Goal: Transaction & Acquisition: Purchase product/service

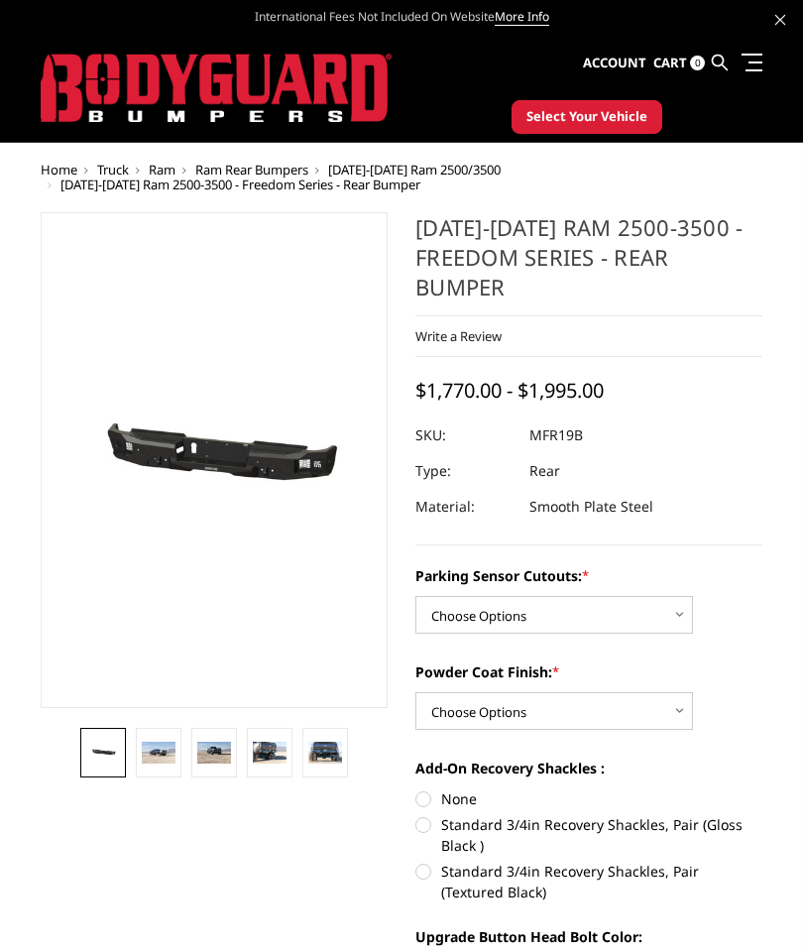
click at [626, 109] on span "Select Your Vehicle" at bounding box center [587, 117] width 121 height 20
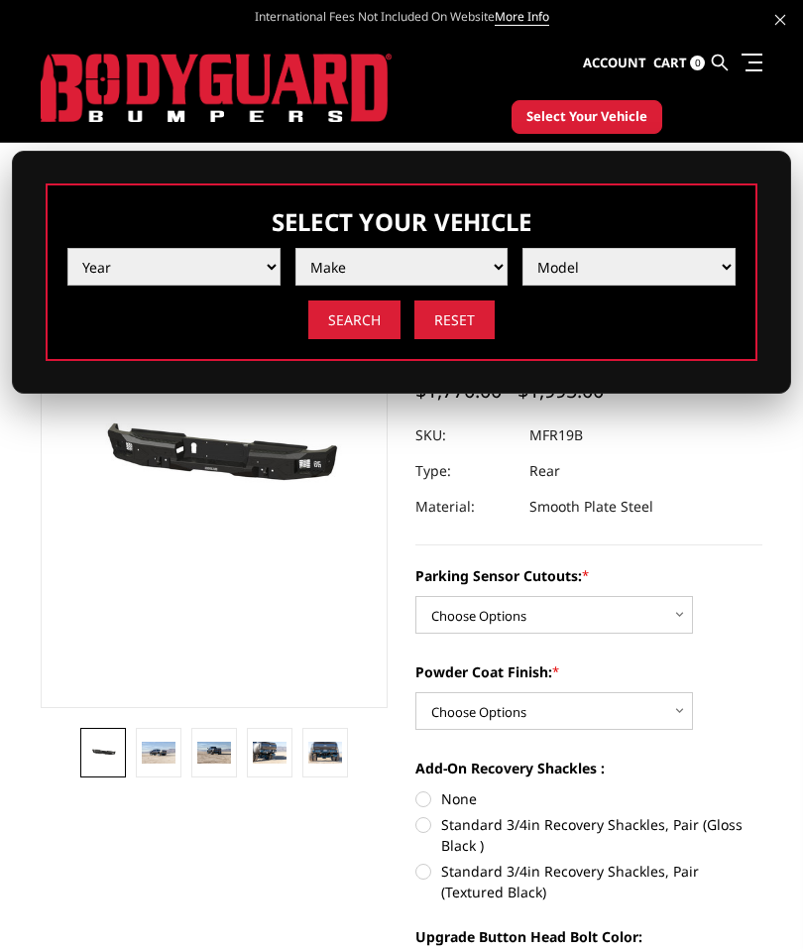
click at [230, 266] on select "Year 2025 2024 2023 2022 2021 2020 2019 2018 2017 2016 2015 2014 2013 2012 2011…" at bounding box center [173, 267] width 213 height 38
select select "yr_2024"
click at [444, 260] on select "Make Chevrolet Ford GMC Ram Toyota" at bounding box center [402, 267] width 213 height 38
select select "mk_ram"
click at [665, 271] on select "Model 1500 6-Lug 1500 Rebel 2500 / 3500 4500 / 5500 TRX" at bounding box center [629, 267] width 213 height 38
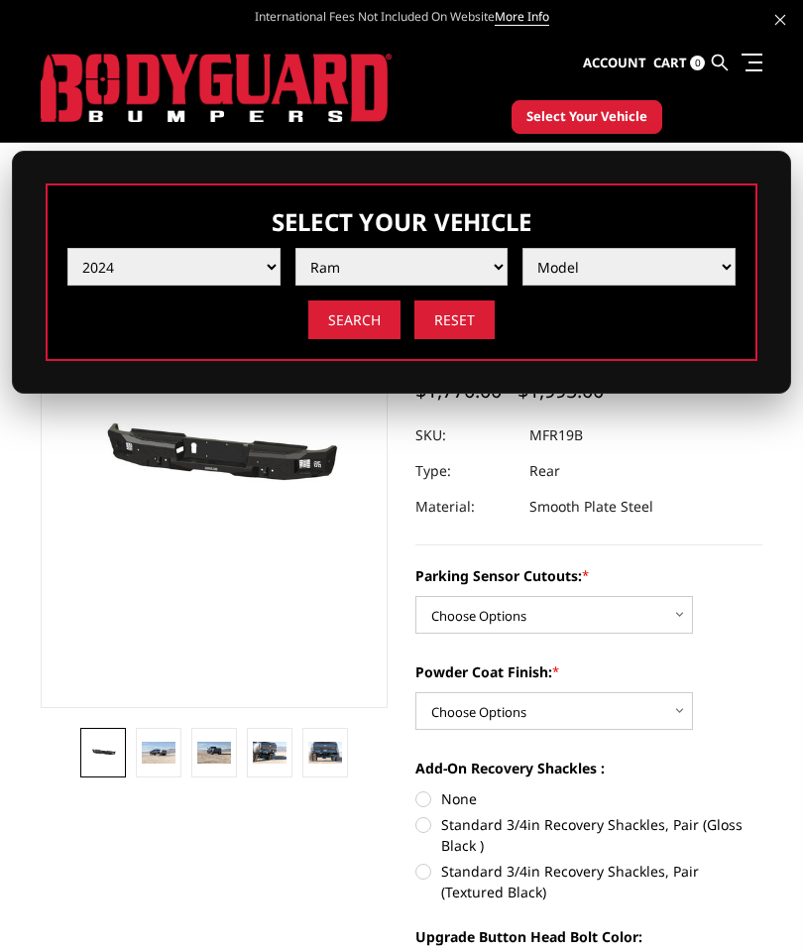
select select "md_2500-3500"
click at [365, 314] on input "Search" at bounding box center [354, 320] width 92 height 39
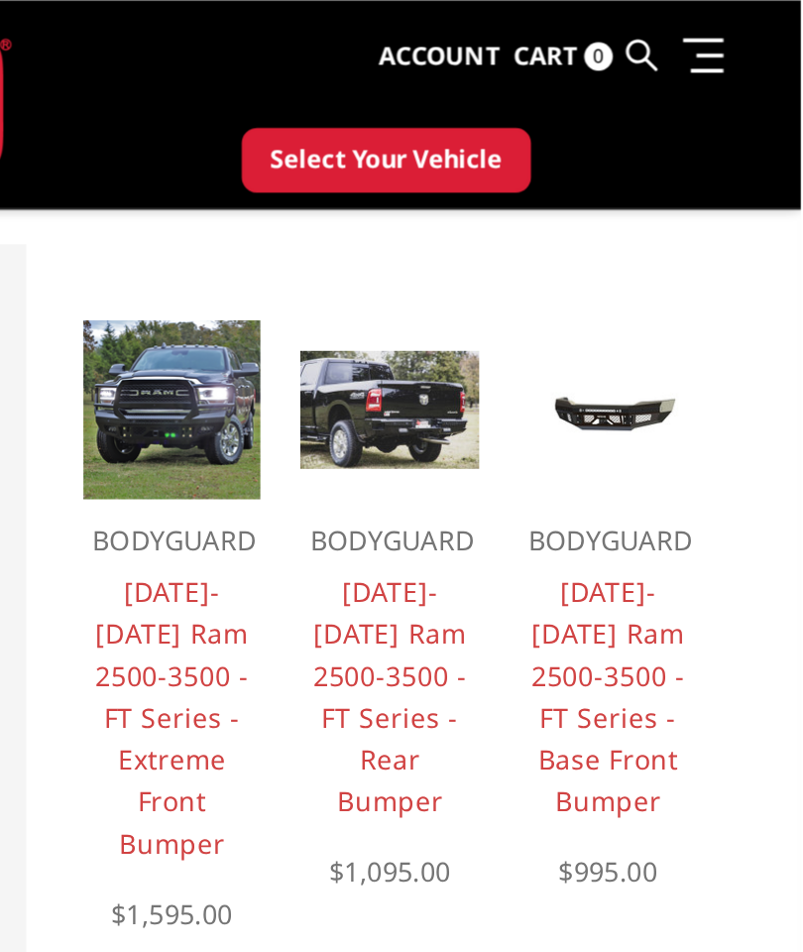
scroll to position [87, 0]
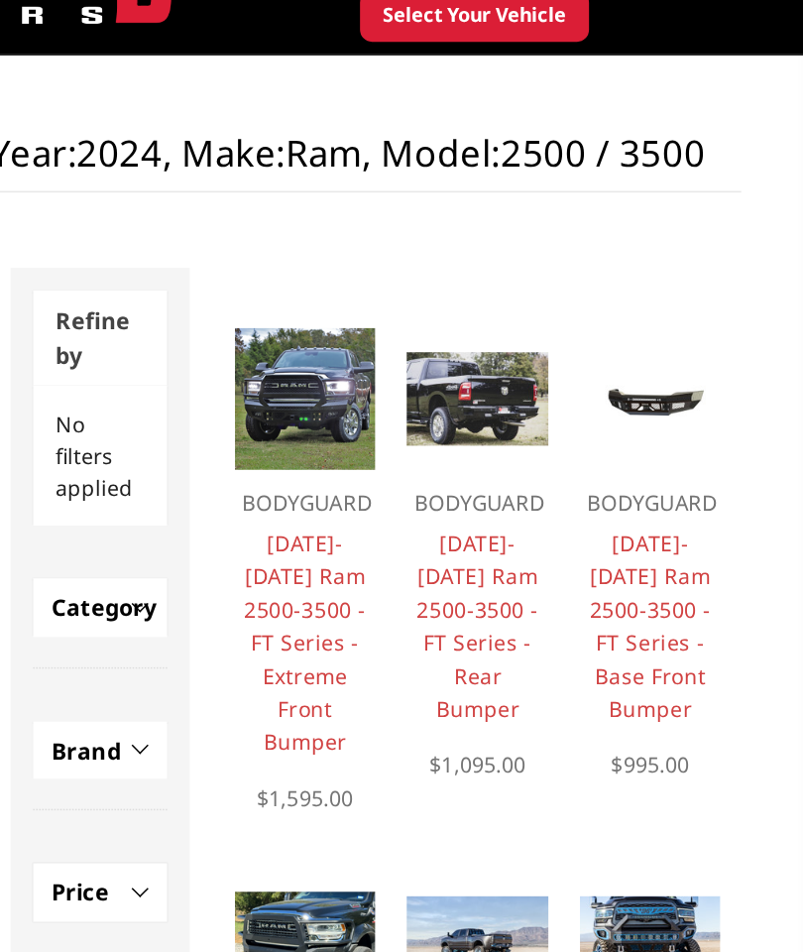
click at [663, 402] on link "[DATE]-[DATE] Ram 2500-3500 - FT Series - Base Front Bumper" at bounding box center [703, 431] width 80 height 128
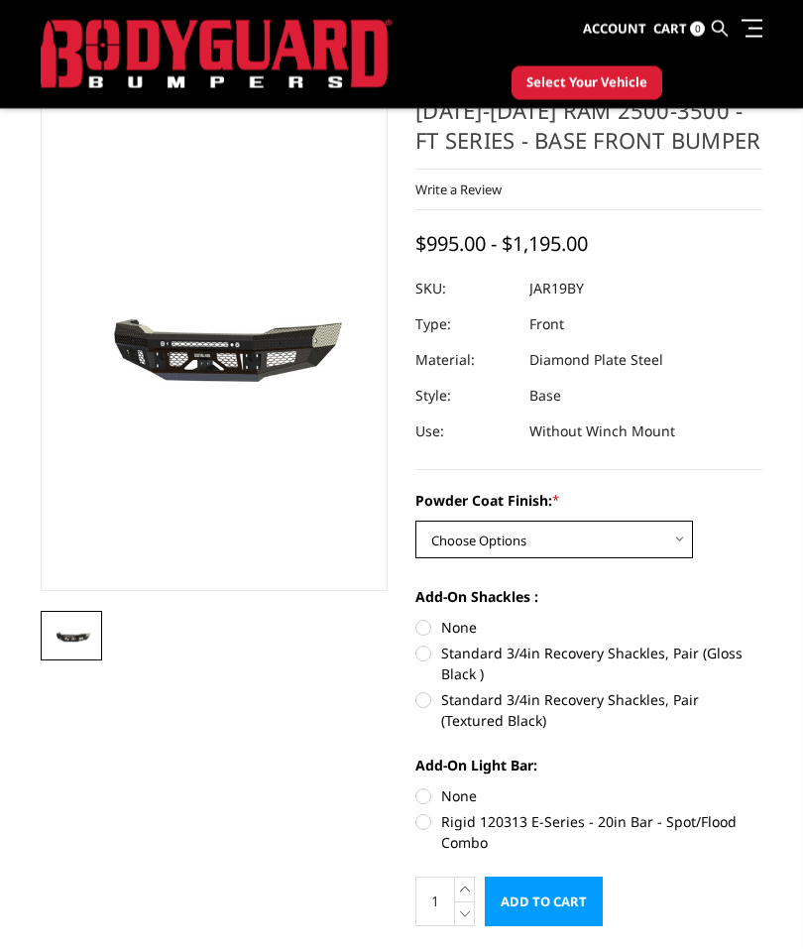
click at [689, 542] on select "Choose Options Bare Metal Gloss Black Powder Coat Textured Black Powder Coat" at bounding box center [555, 541] width 278 height 38
select select "3377"
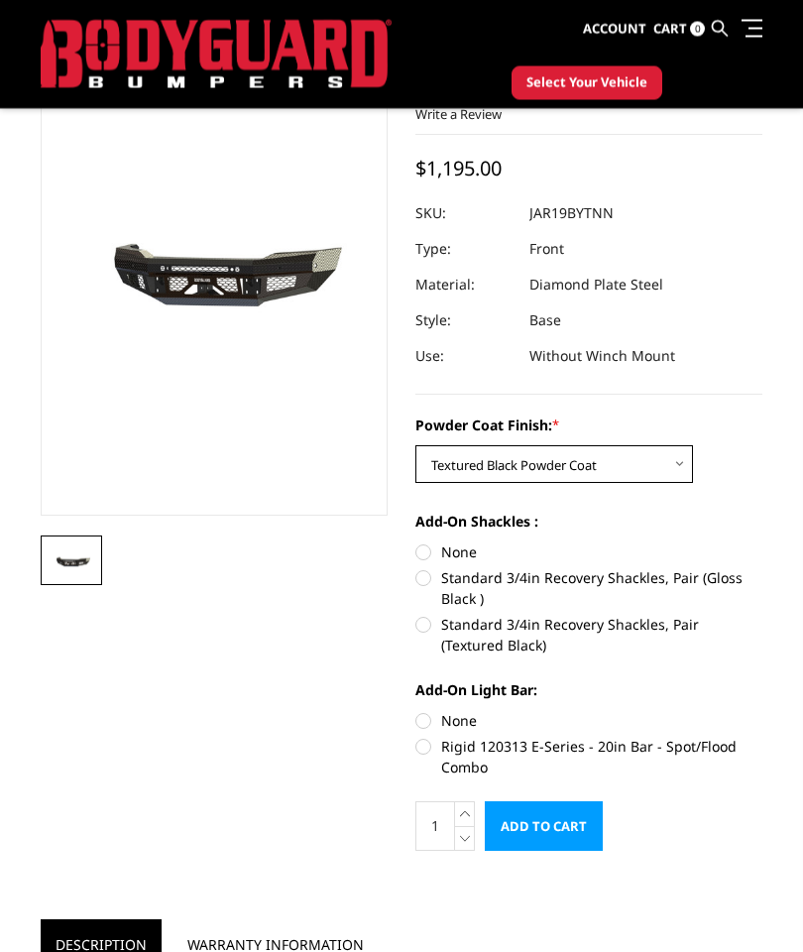
scroll to position [209, 0]
click at [435, 628] on label "Standard 3/4in Recovery Shackles, Pair (Textured Black)" at bounding box center [589, 635] width 347 height 42
click at [763, 568] on input "Standard 3/4in Recovery Shackles, Pair (Textured Black)" at bounding box center [763, 567] width 1 height 1
radio input "true"
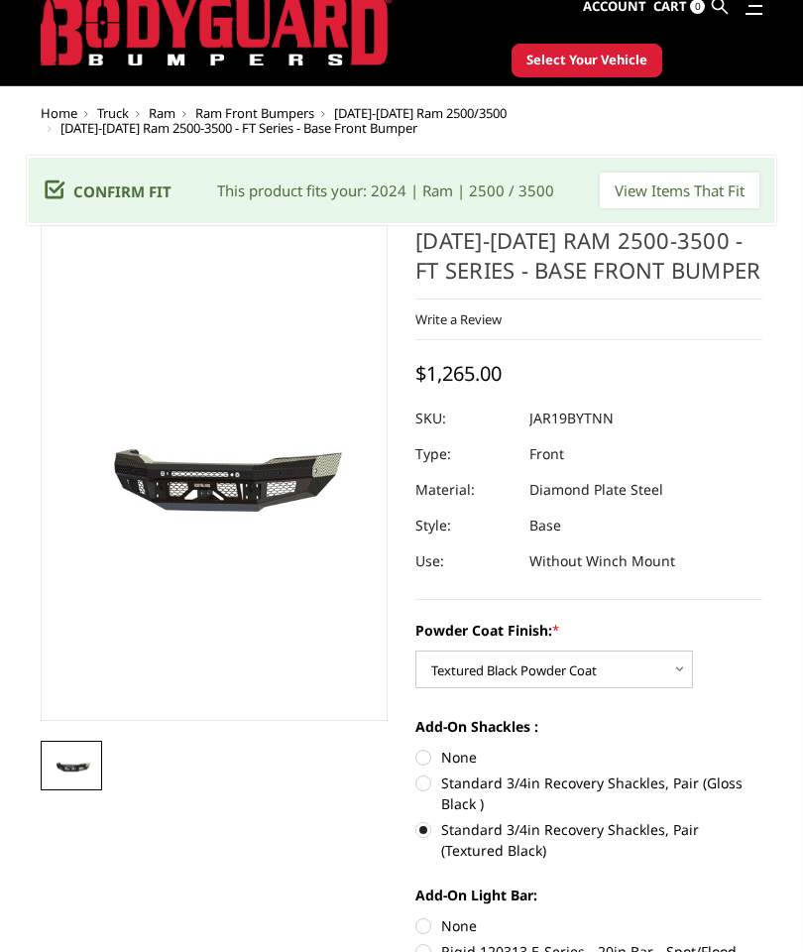
scroll to position [49, 0]
